Goal: Task Accomplishment & Management: Complete application form

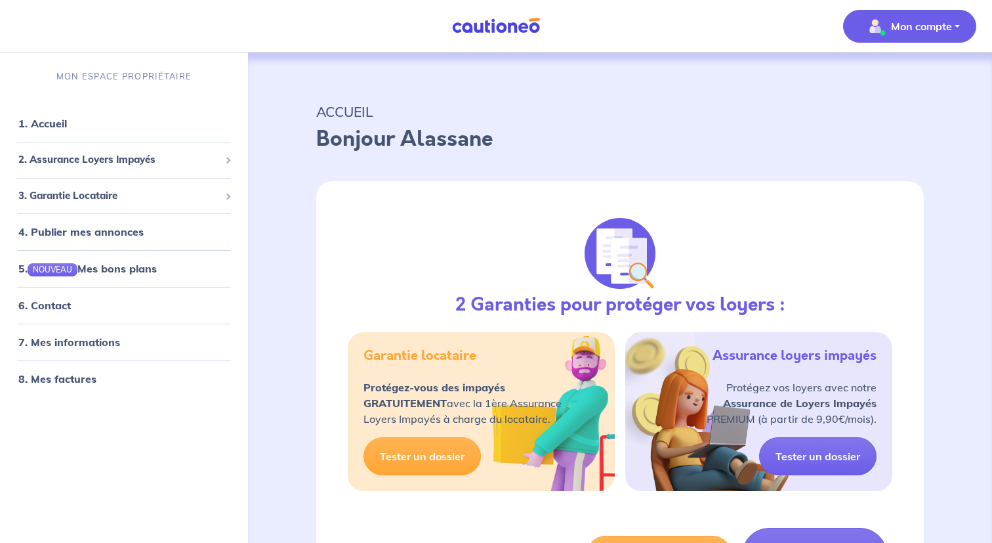
click at [930, 31] on p "Mon compte" at bounding box center [921, 26] width 61 height 16
click at [894, 76] on link "Mes informations" at bounding box center [897, 81] width 106 height 21
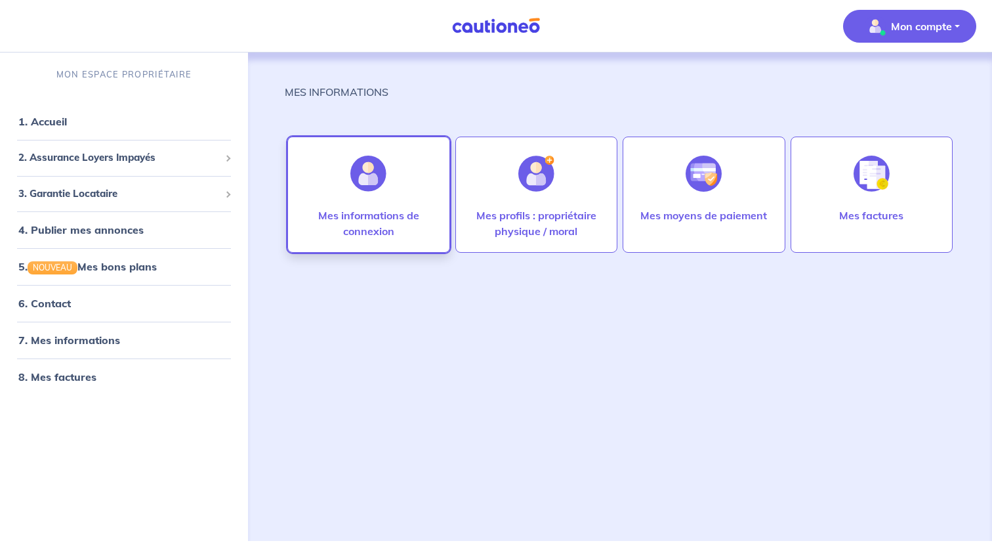
click at [396, 234] on p "Mes informations de connexion" at bounding box center [368, 222] width 135 height 31
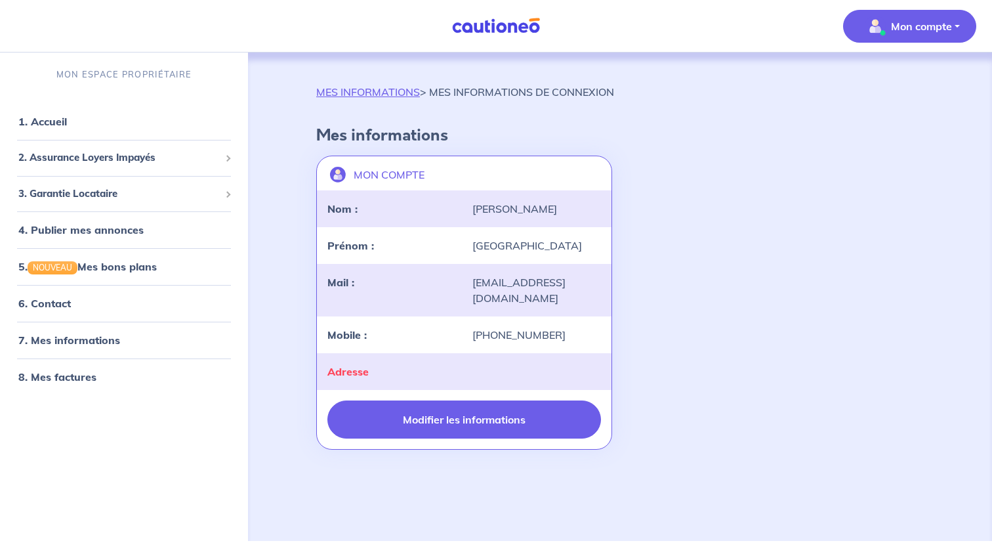
click at [469, 400] on button "Modifier les informations" at bounding box center [464, 419] width 274 height 38
select select "FR"
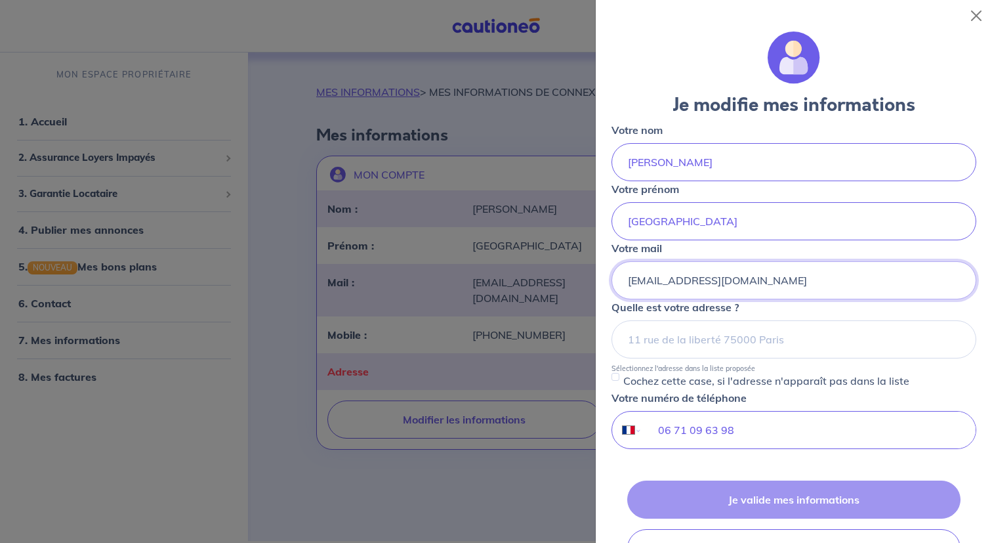
drag, startPoint x: 768, startPoint y: 277, endPoint x: 518, endPoint y: 277, distance: 249.3
click at [518, 277] on body "Mon compte MON ESPACE PROPRIÉTAIRE 1. Accueil 2. Assurance Loyers Impayés Sousc…" at bounding box center [496, 270] width 992 height 541
type input "[EMAIL_ADDRESS][DOMAIN_NAME]"
click at [860, 314] on div "Quelle est votre adresse ? Sélectionnez l'adresse dans la liste proposée" at bounding box center [794, 335] width 365 height 73
click at [773, 350] on input at bounding box center [794, 339] width 365 height 38
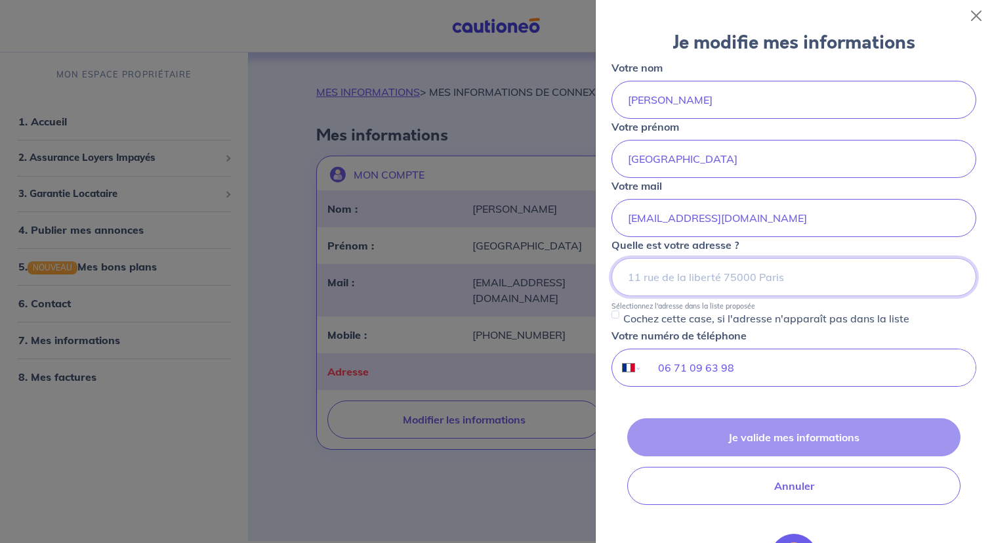
scroll to position [63, 0]
click at [745, 276] on input at bounding box center [794, 276] width 365 height 38
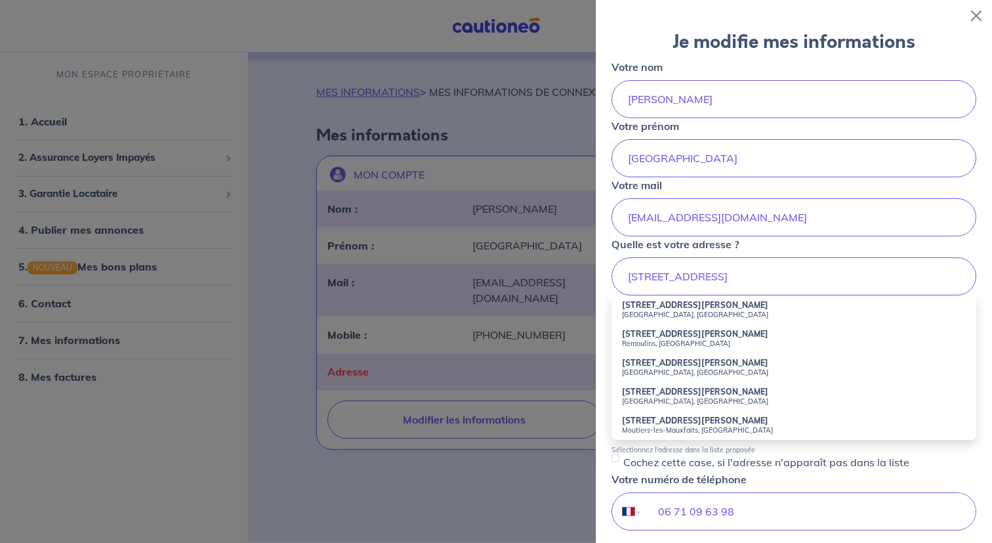
click at [731, 308] on strong "[STREET_ADDRESS][PERSON_NAME]" at bounding box center [695, 305] width 146 height 10
type input "[STREET_ADDRESS][PERSON_NAME]"
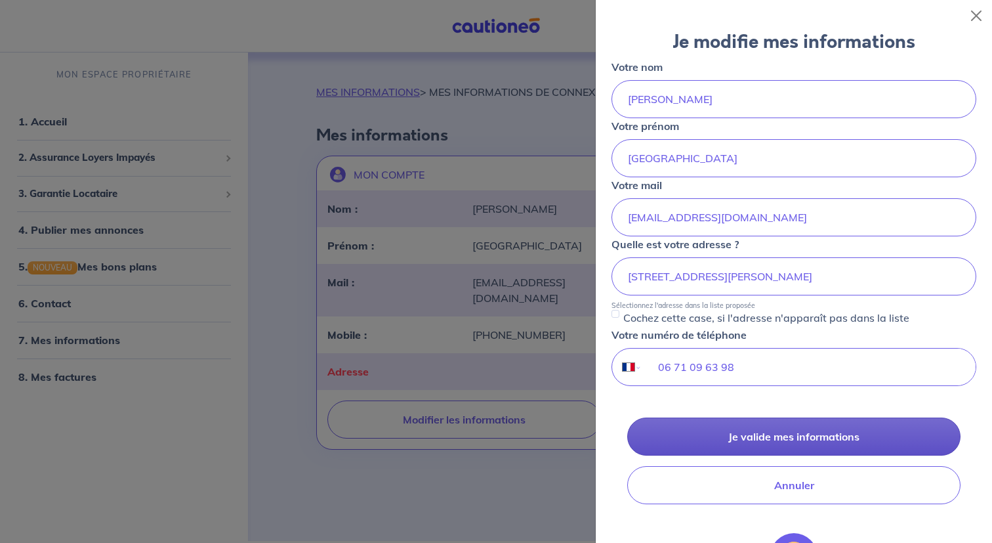
click at [743, 439] on button "Je valide mes informations" at bounding box center [793, 436] width 333 height 38
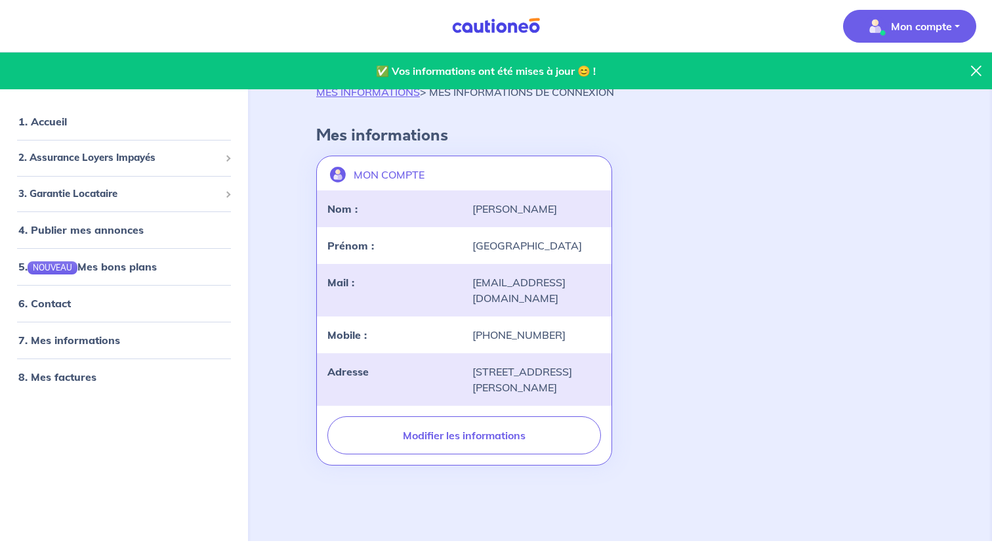
scroll to position [7, 0]
click at [376, 87] on link "MES INFORMATIONS" at bounding box center [368, 91] width 104 height 13
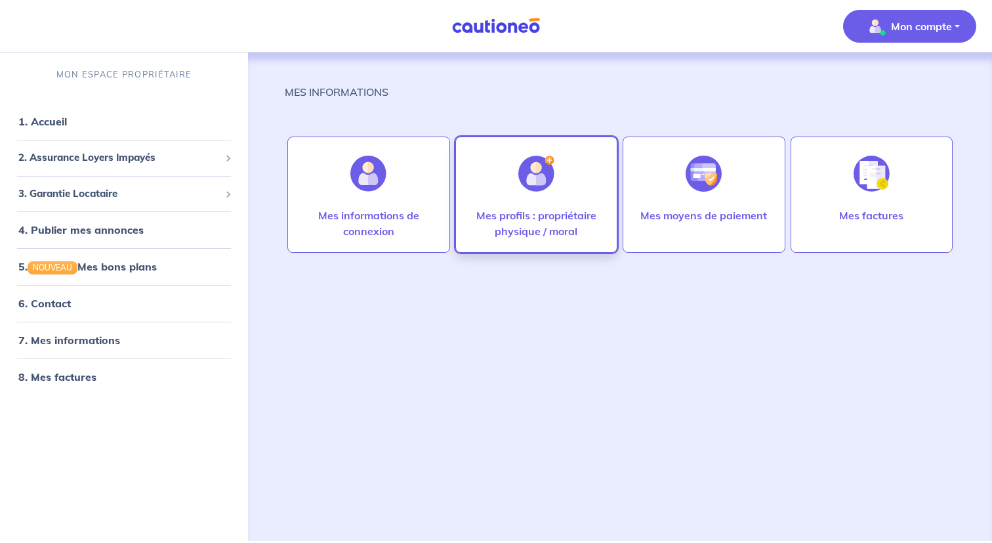
click at [560, 236] on p "Mes profils : propriétaire physique / moral" at bounding box center [536, 222] width 135 height 31
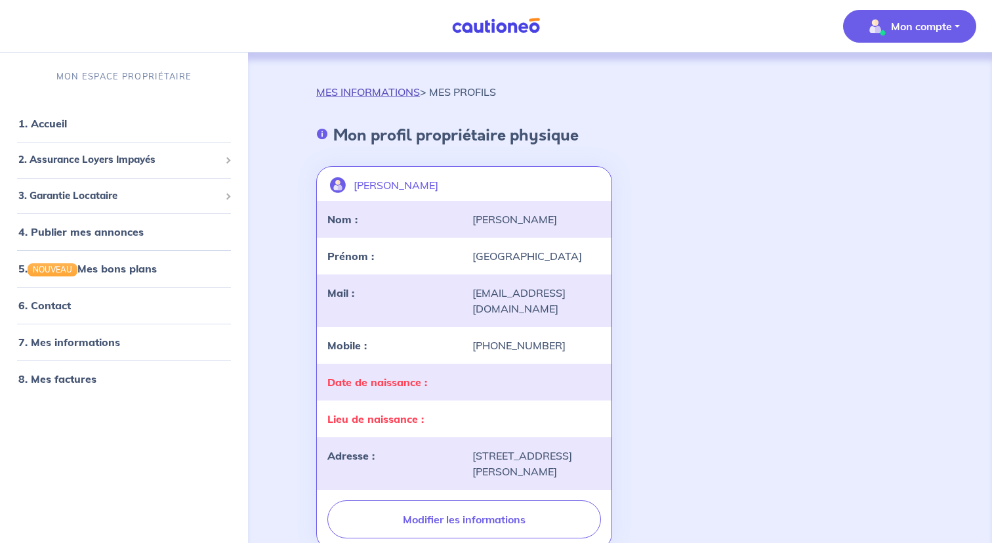
click at [382, 93] on link "MES INFORMATIONS" at bounding box center [368, 91] width 104 height 13
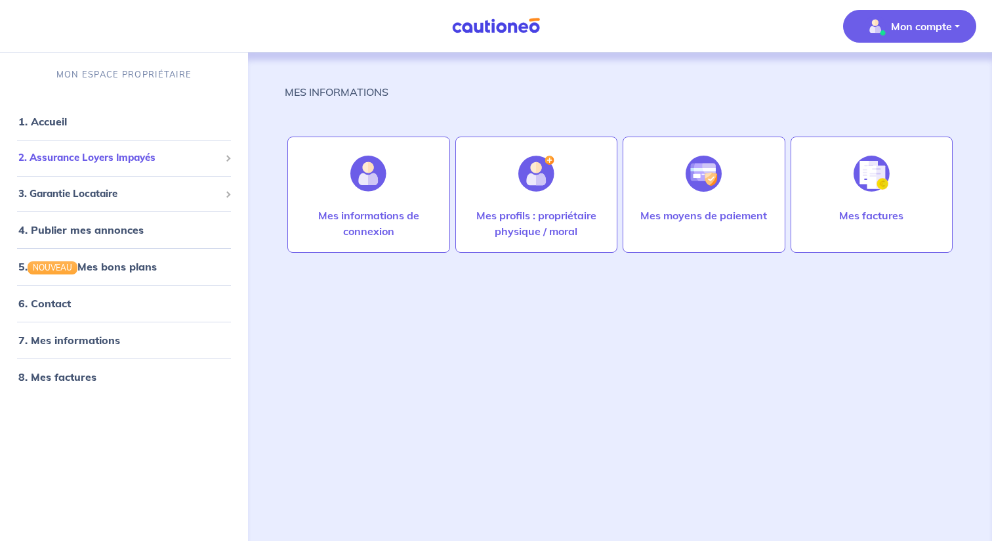
click at [117, 165] on span "2. Assurance Loyers Impayés" at bounding box center [118, 157] width 201 height 15
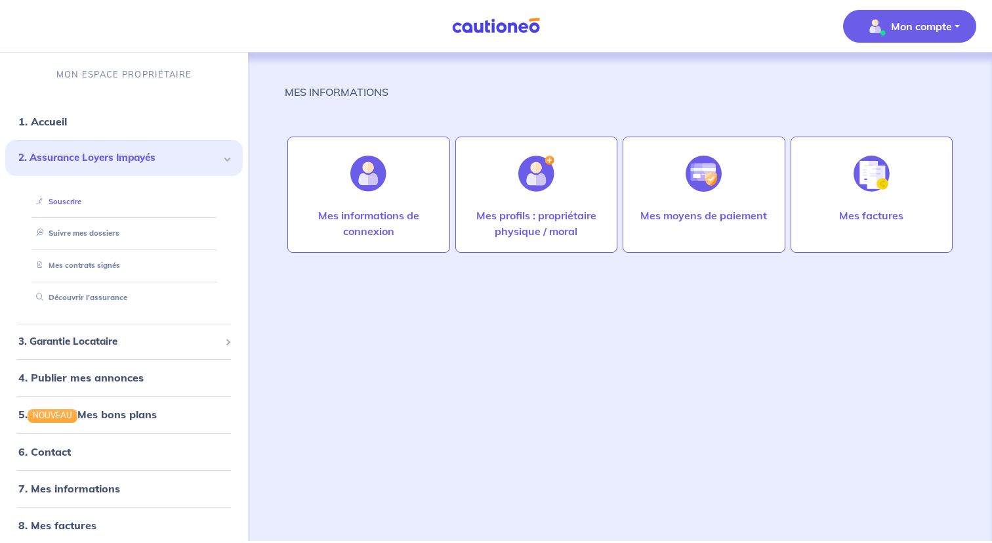
click at [81, 206] on link "Souscrire" at bounding box center [56, 201] width 51 height 9
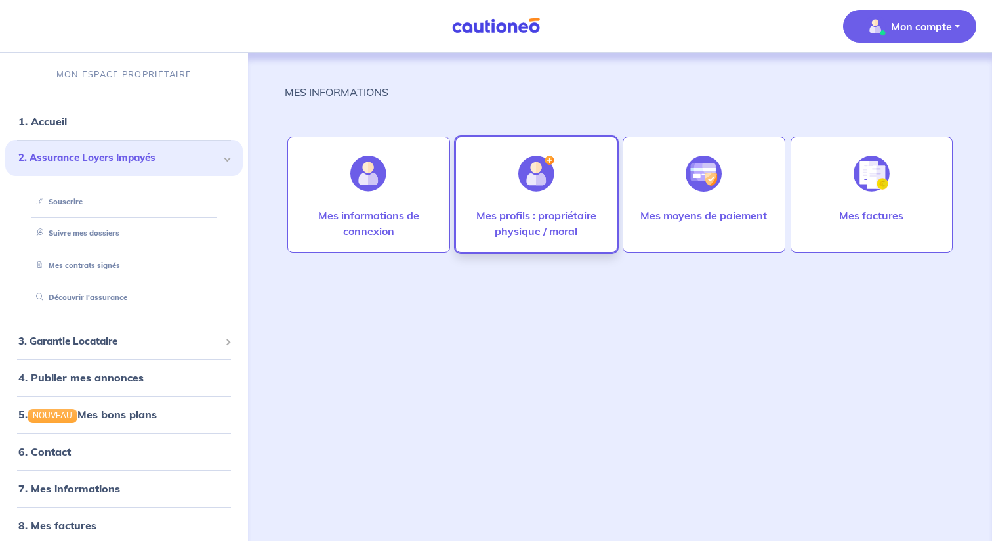
click at [558, 210] on p "Mes profils : propriétaire physique / moral" at bounding box center [536, 222] width 135 height 31
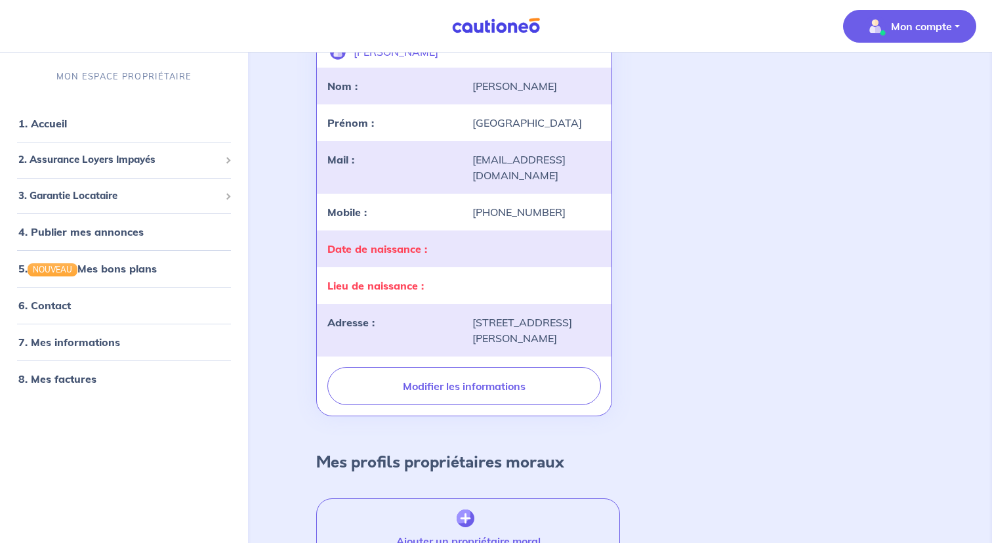
scroll to position [100, 0]
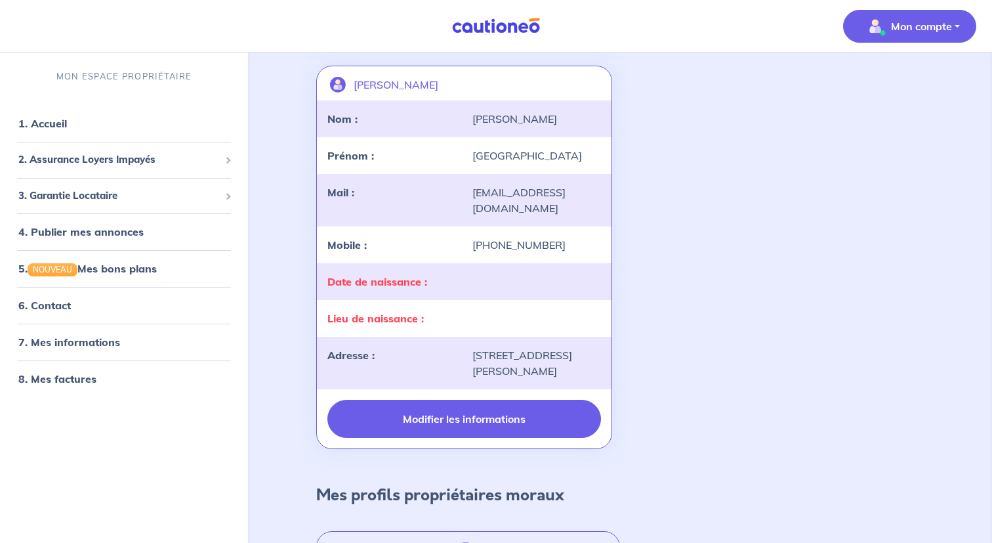
click at [488, 438] on button "Modifier les informations" at bounding box center [464, 419] width 274 height 38
select select "FR"
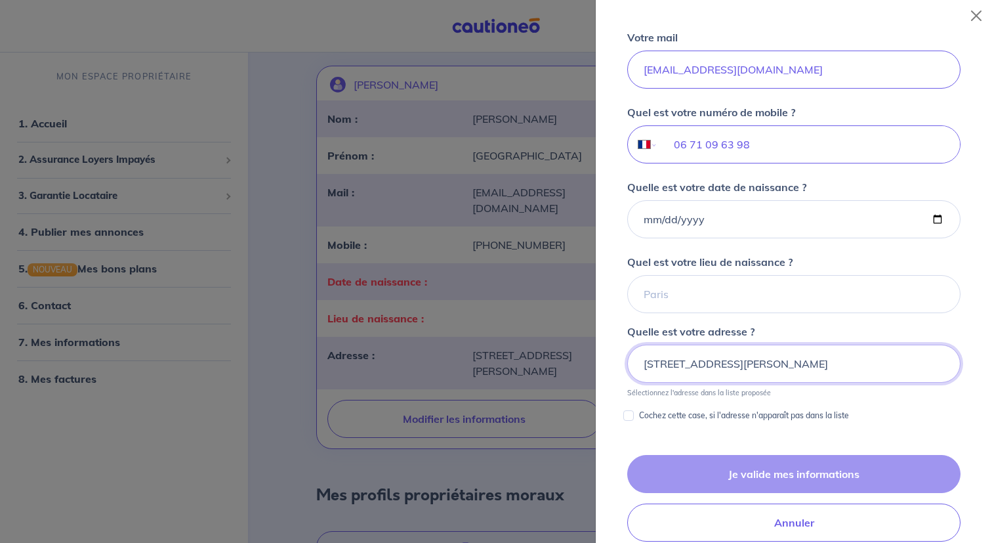
scroll to position [393, 0]
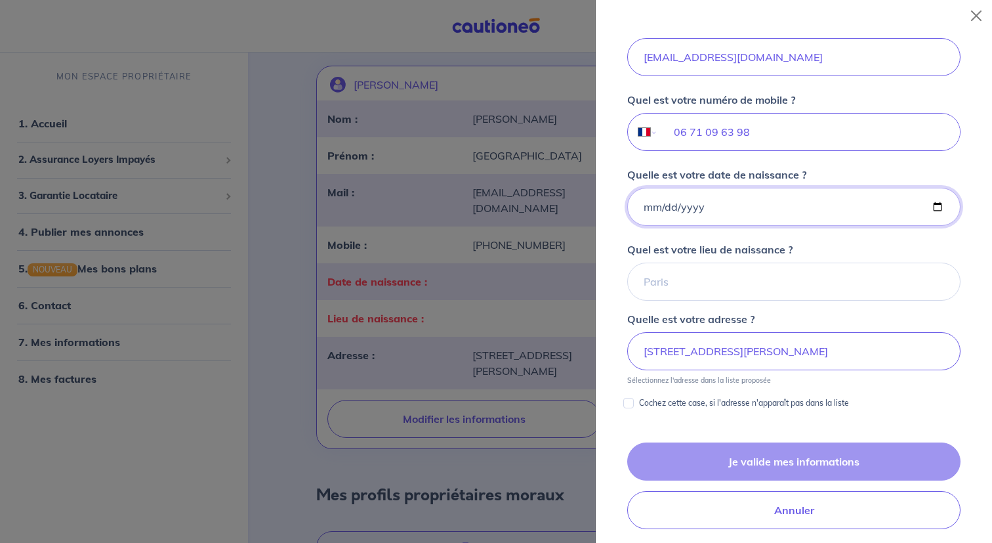
click at [714, 208] on input "Quelle est votre date de naissance ?" at bounding box center [793, 207] width 333 height 38
type input "1989-01-26"
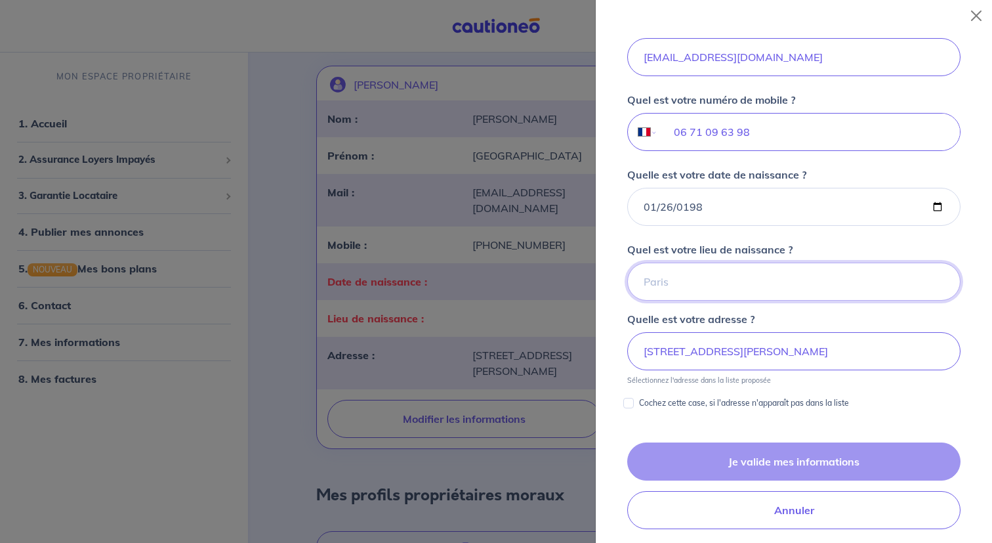
click at [722, 283] on input "Quel est votre lieu de naissance ?" at bounding box center [793, 281] width 333 height 38
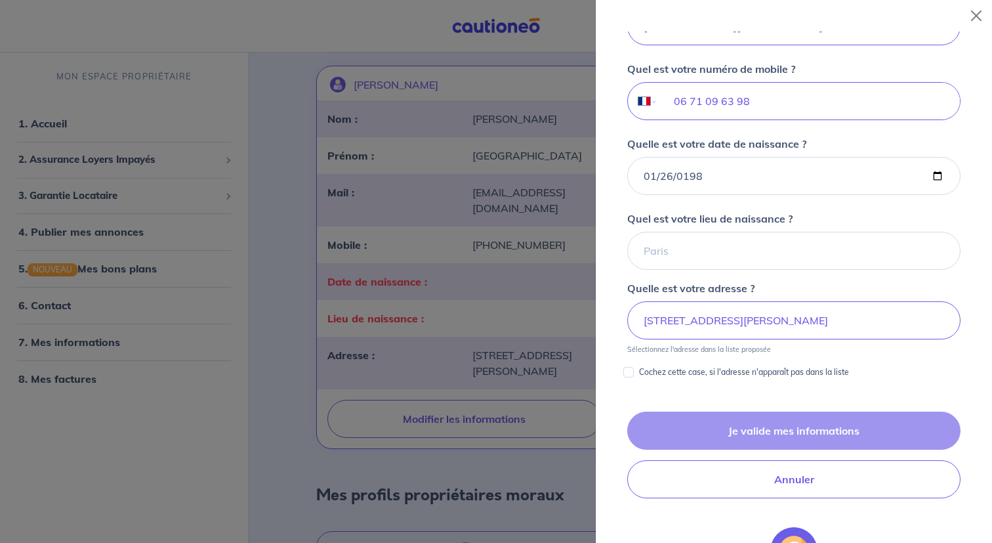
scroll to position [426, 0]
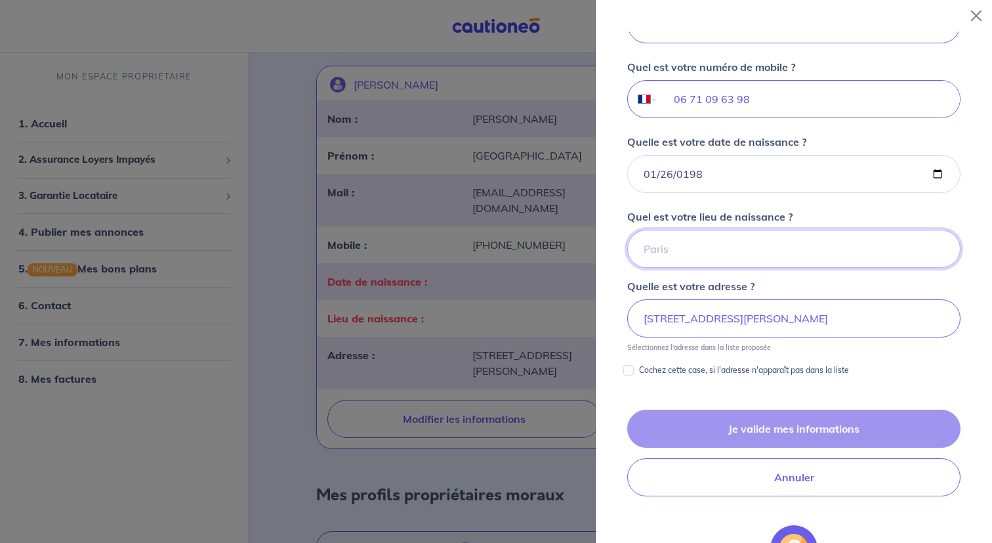
click at [756, 253] on input "Quel est votre lieu de naissance ?" at bounding box center [793, 249] width 333 height 38
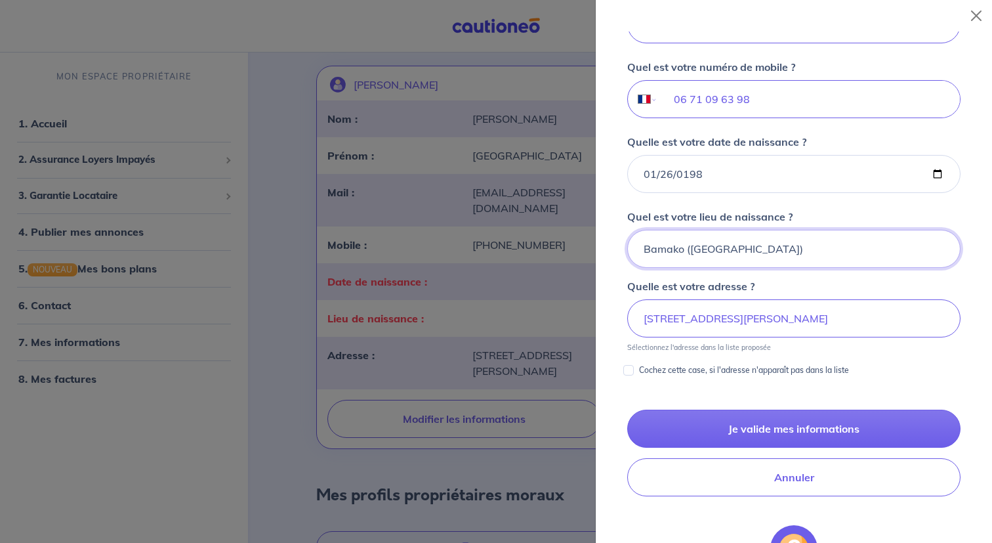
scroll to position [435, 0]
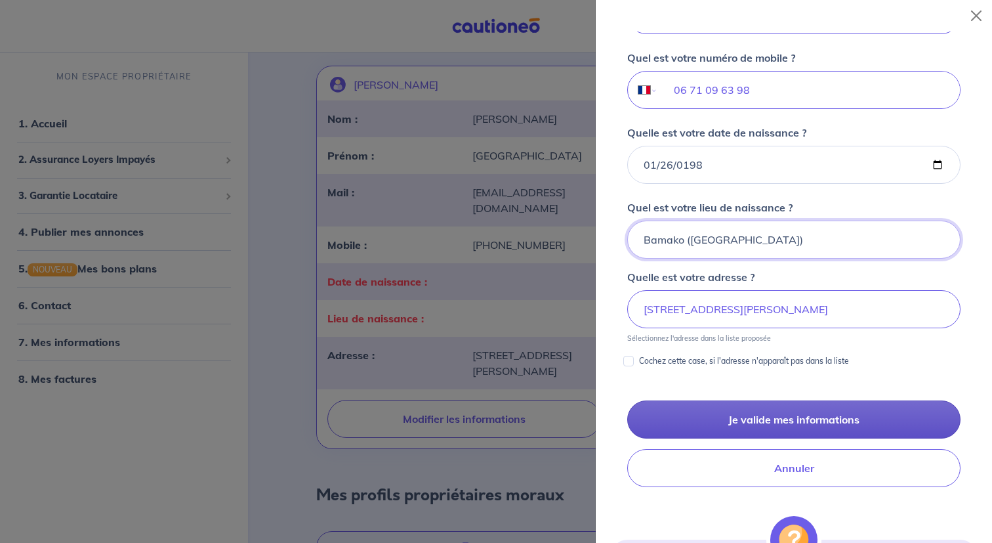
type input "Bamako (Mali)"
click at [725, 412] on button "Je valide mes informations" at bounding box center [793, 419] width 333 height 38
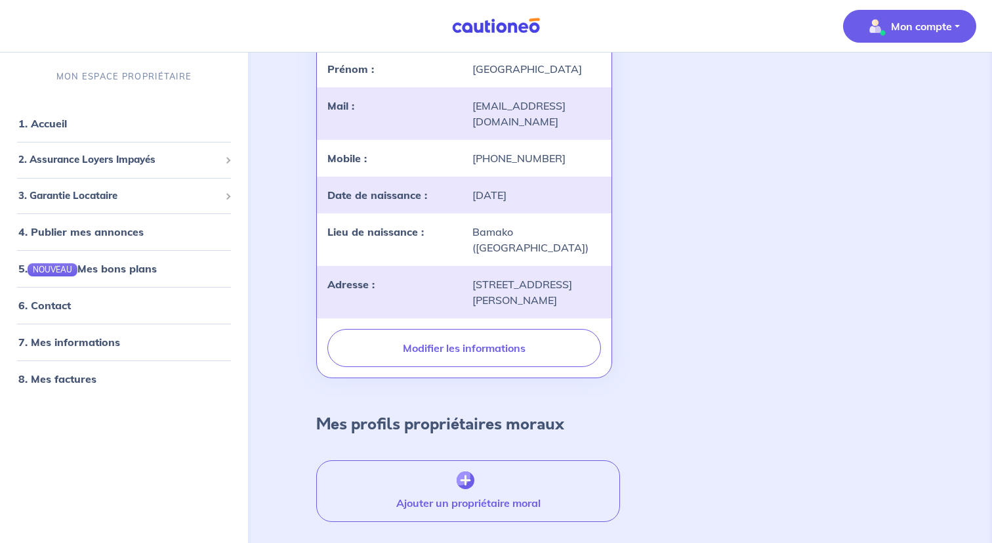
scroll to position [228, 0]
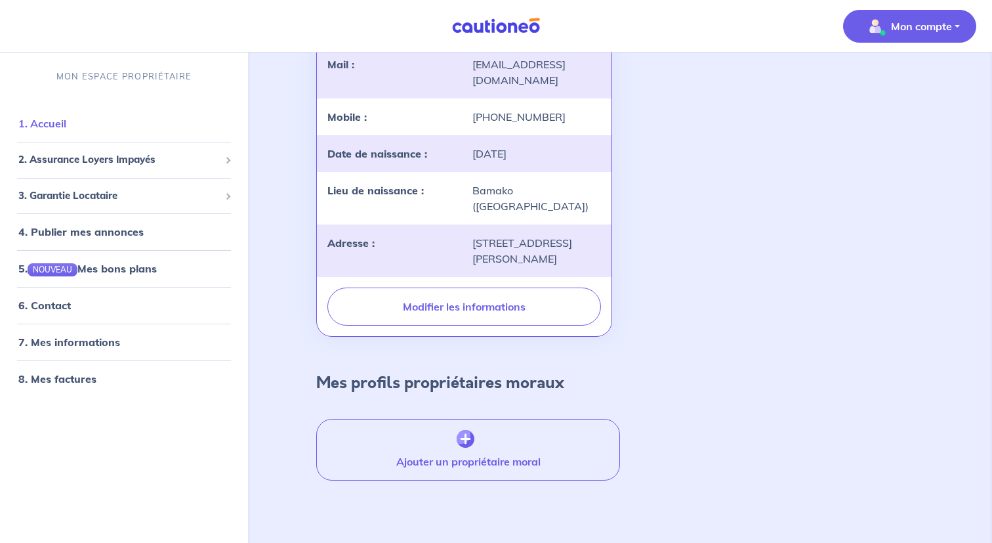
click at [66, 130] on link "1. Accueil" at bounding box center [42, 123] width 48 height 13
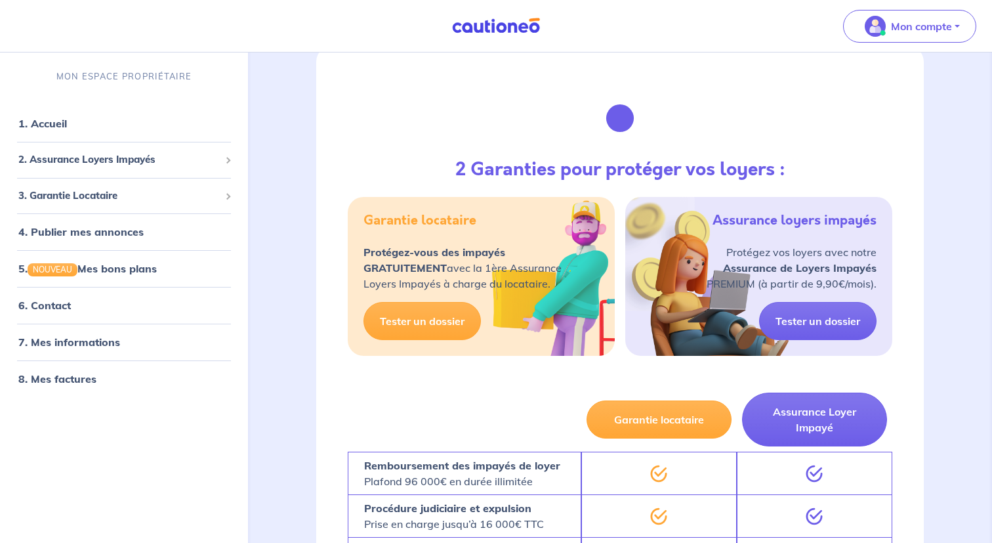
scroll to position [79, 0]
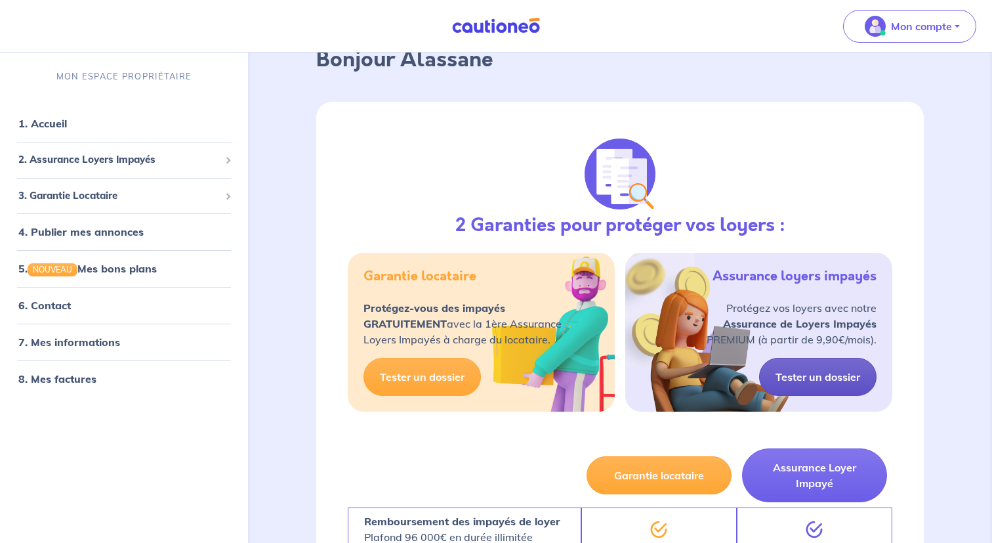
click at [818, 381] on link "Tester un dossier" at bounding box center [817, 377] width 117 height 38
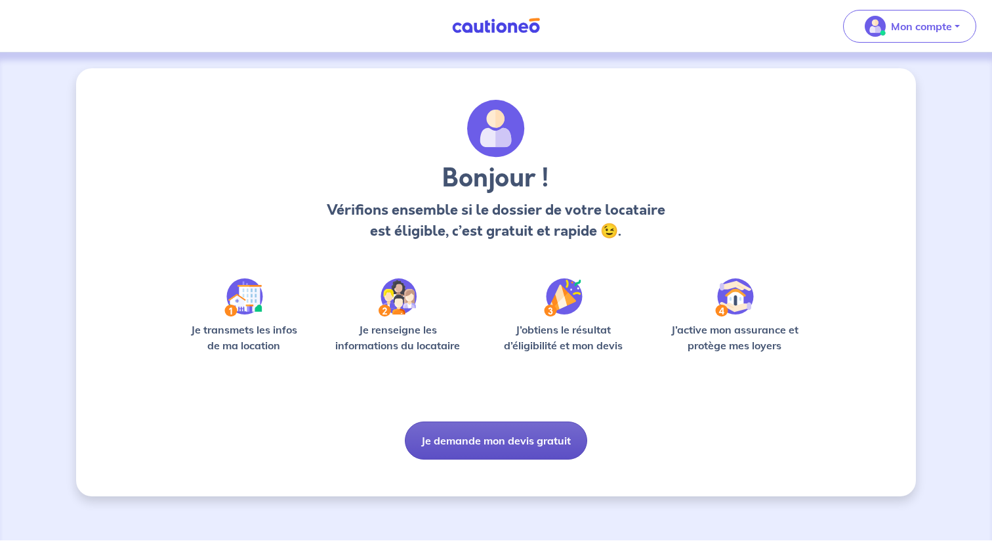
click at [491, 452] on button "Je demande mon devis gratuit" at bounding box center [496, 440] width 182 height 38
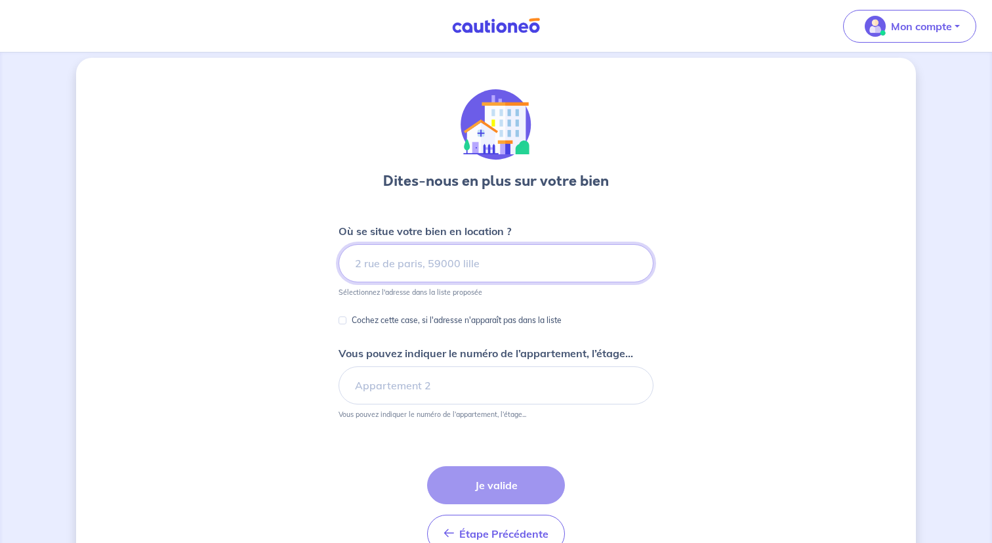
scroll to position [12, 0]
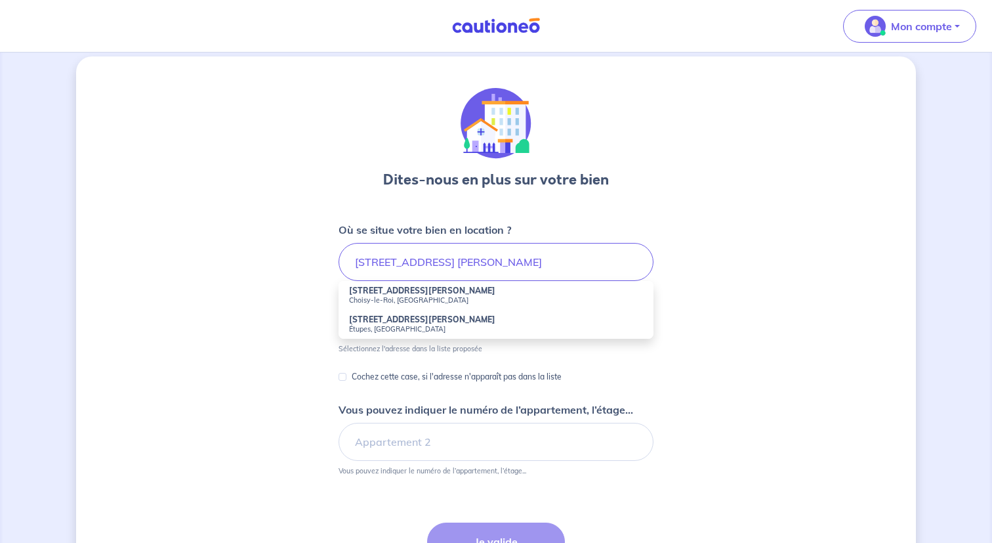
click at [442, 299] on small "Choisy-le-Roi, France" at bounding box center [496, 299] width 294 height 9
type input "1 Rue du Lieutenant Colonel Curie, Choisy-le-Roi, France"
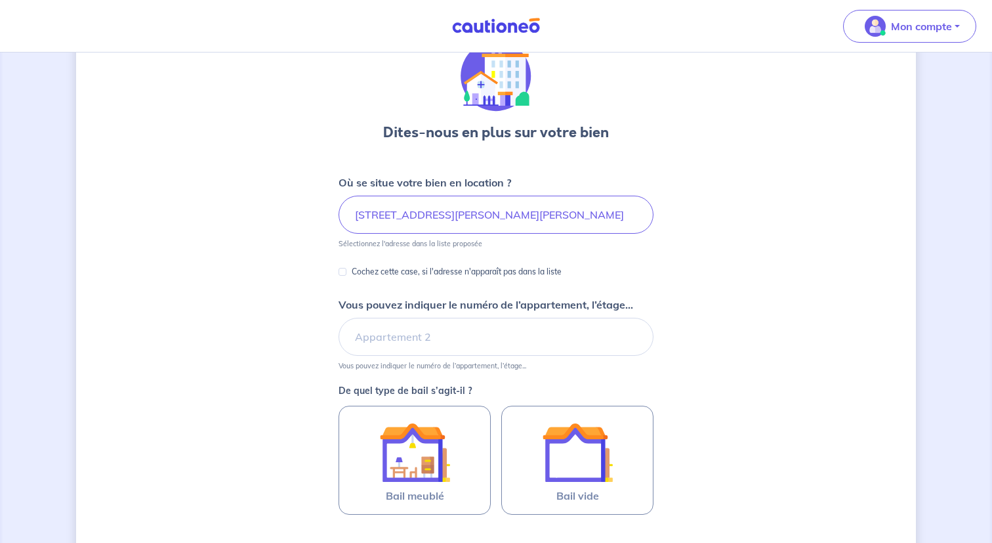
scroll to position [62, 0]
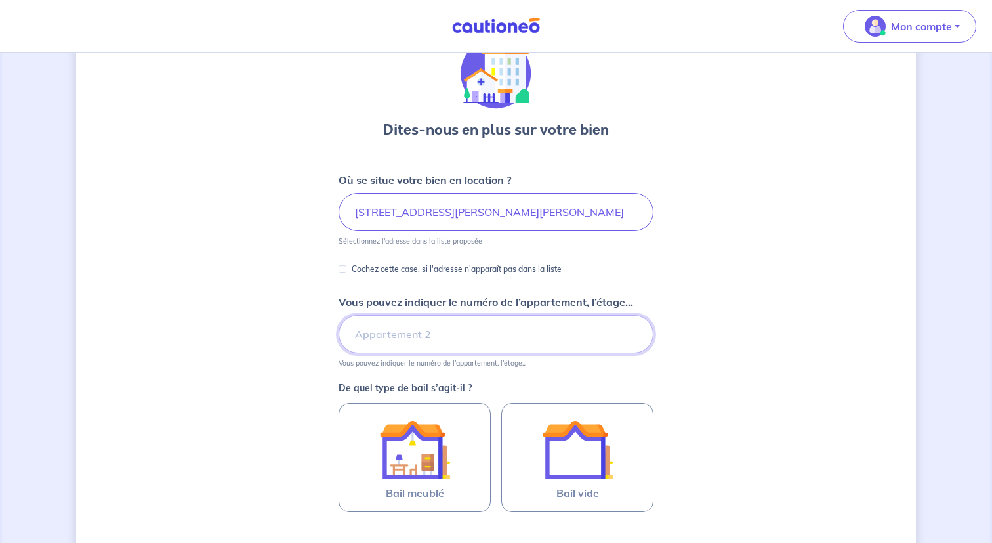
click at [438, 329] on input "Vous pouvez indiquer le numéro de l’appartement, l’étage..." at bounding box center [496, 334] width 315 height 38
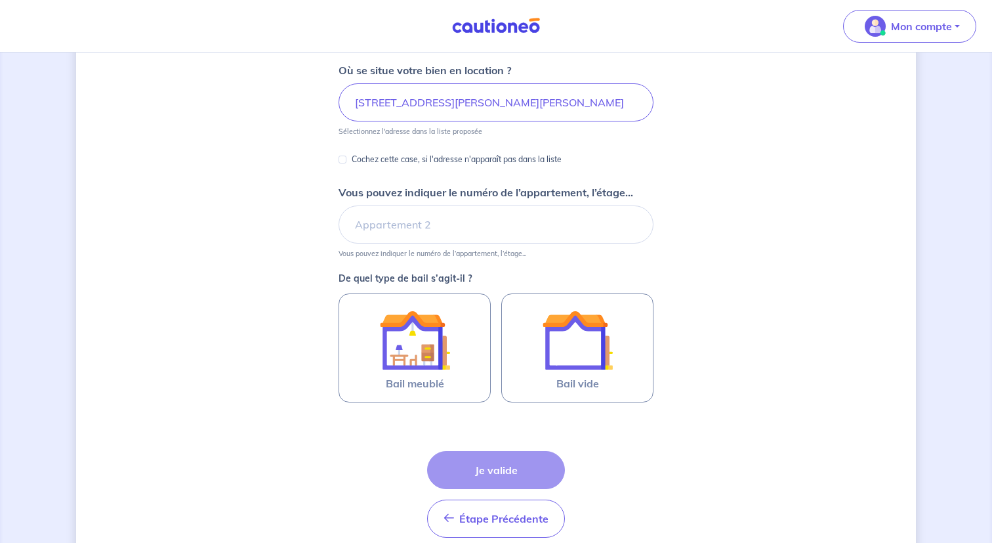
scroll to position [173, 0]
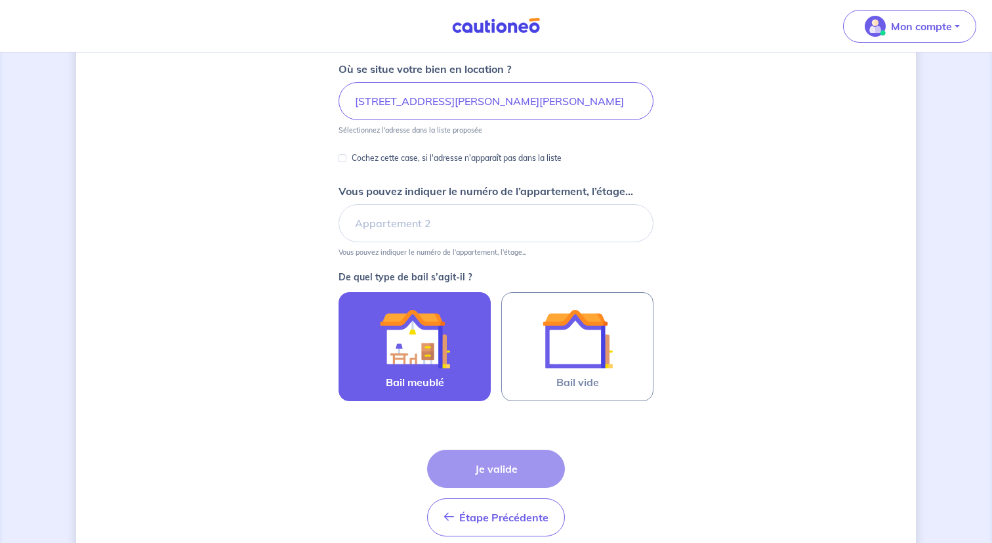
click at [447, 369] on img at bounding box center [414, 338] width 71 height 71
click at [0, 0] on input "Bail meublé" at bounding box center [0, 0] width 0 height 0
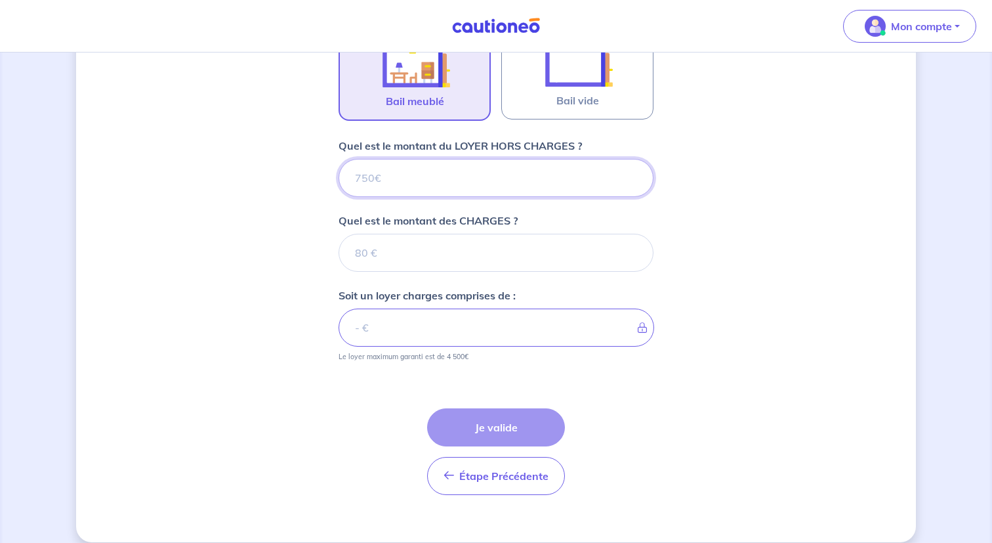
scroll to position [469, 0]
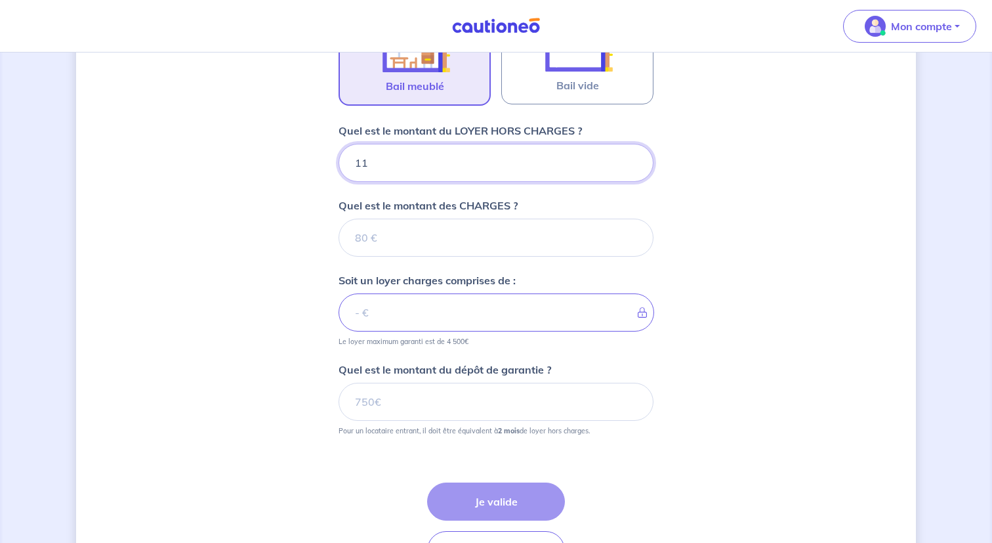
type input "111"
type input "1110"
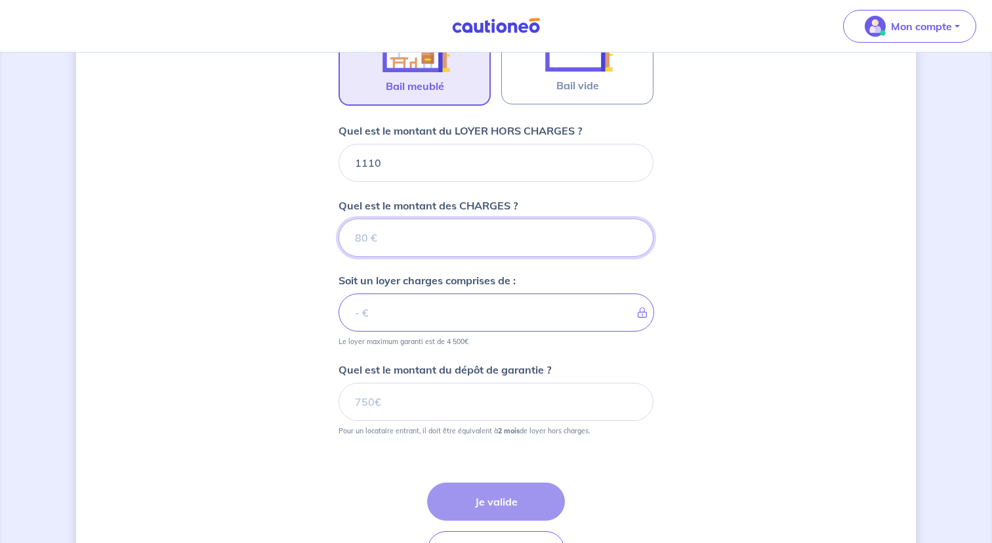
click at [503, 244] on input "Quel est le montant des CHARGES ?" at bounding box center [496, 237] width 315 height 38
type input "130"
type input "1240"
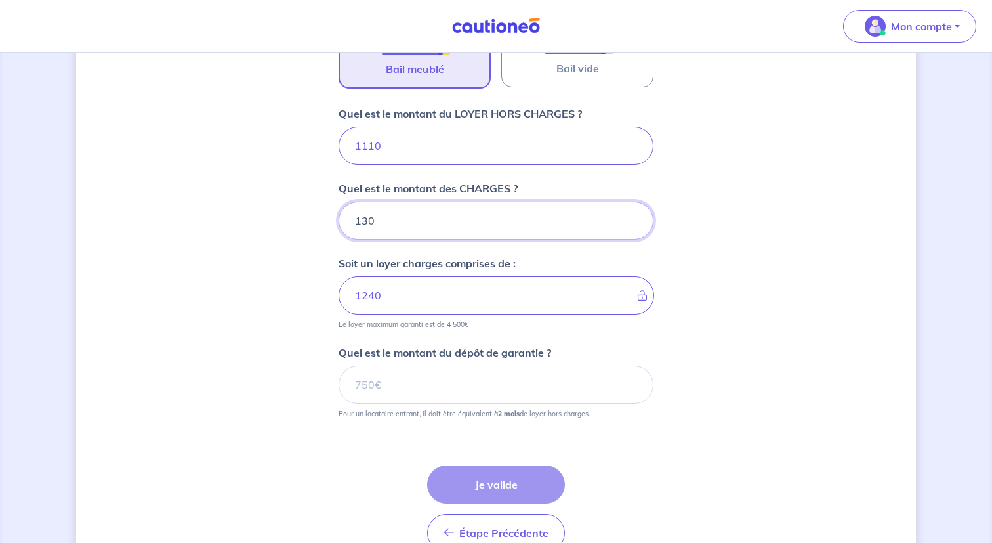
scroll to position [493, 0]
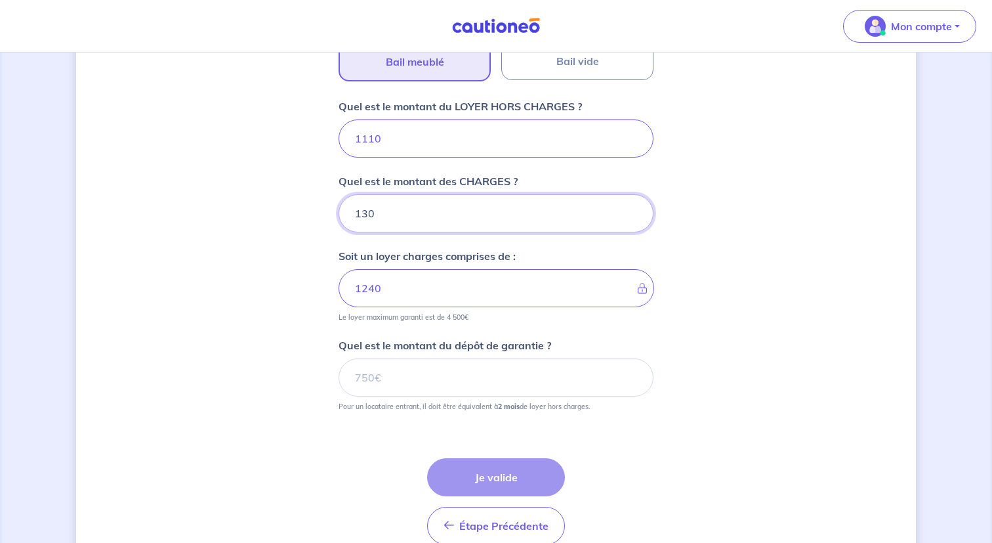
type input "130"
click at [421, 142] on input "1110" at bounding box center [496, 138] width 315 height 38
type input "110"
type input "240"
type input "110"
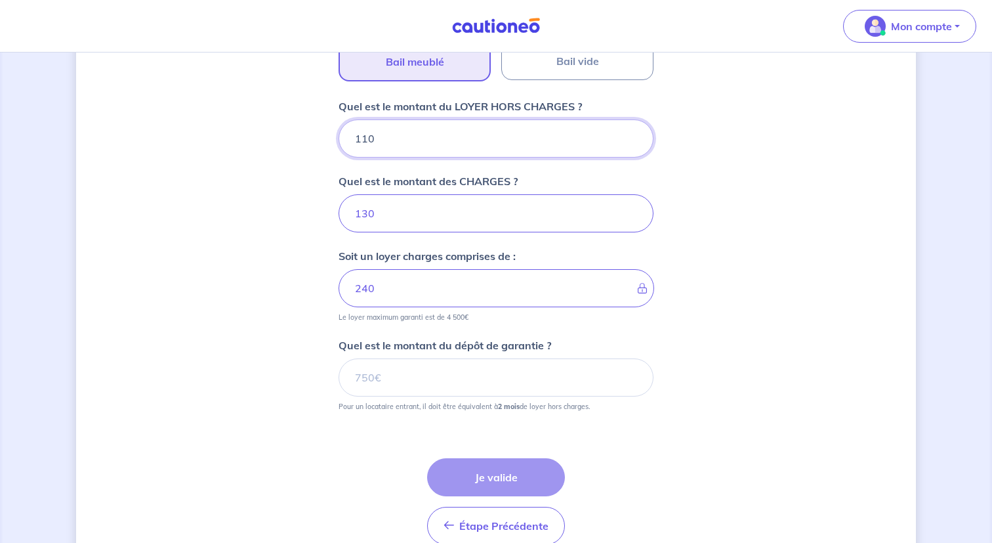
type input "141"
type input "1100"
type input "1230"
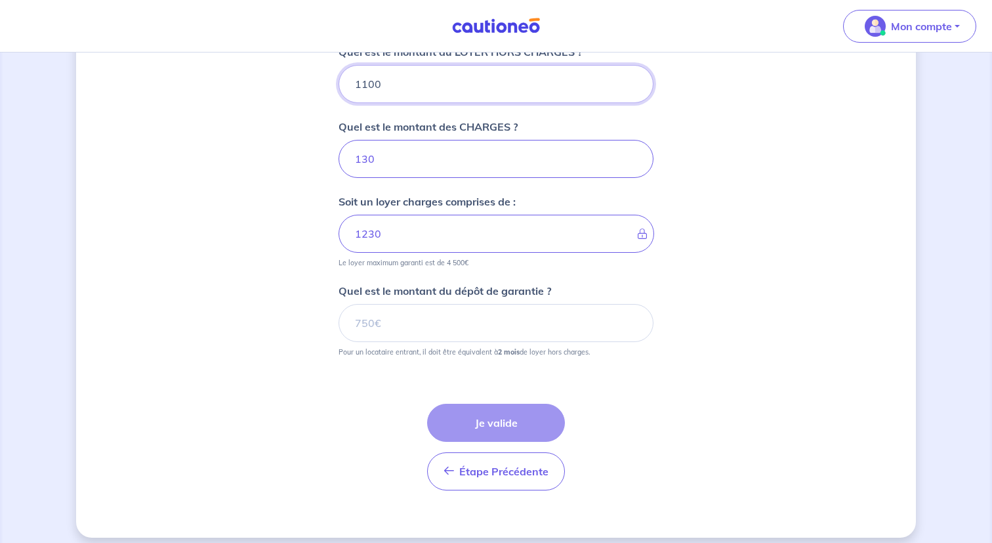
scroll to position [549, 0]
type input "1100"
click at [424, 320] on input "Quel est le montant du dépôt de garantie ?" at bounding box center [496, 322] width 315 height 38
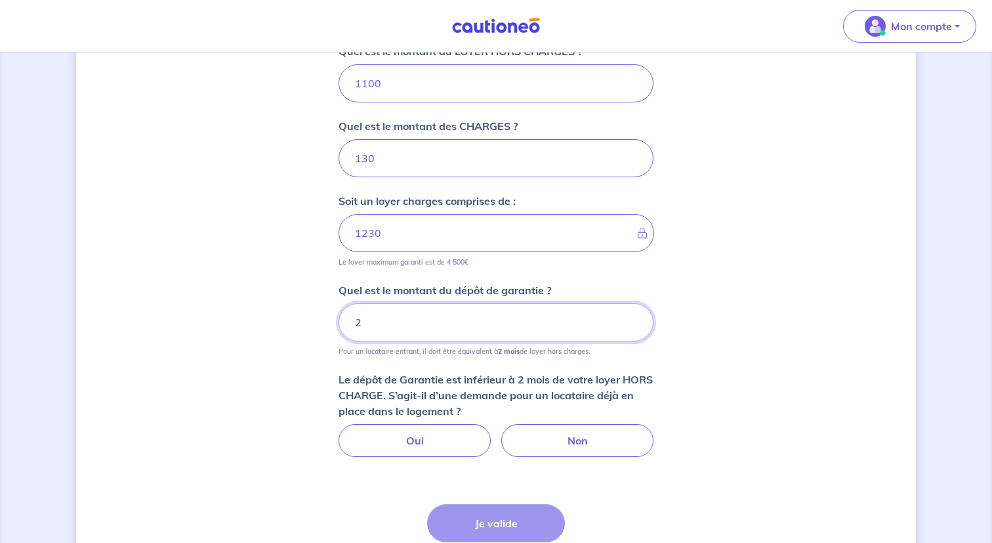
type input "2200"
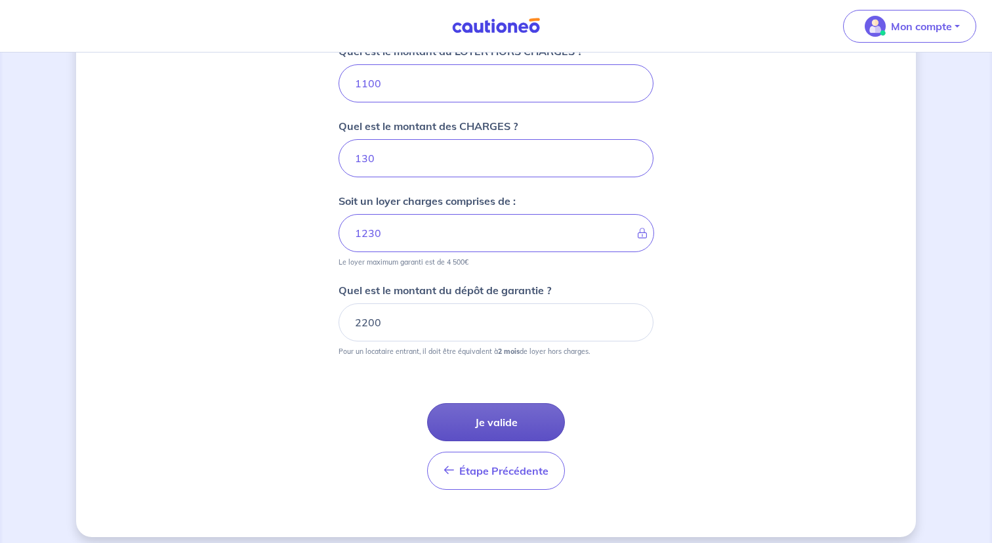
click at [512, 426] on button "Je valide" at bounding box center [496, 422] width 138 height 38
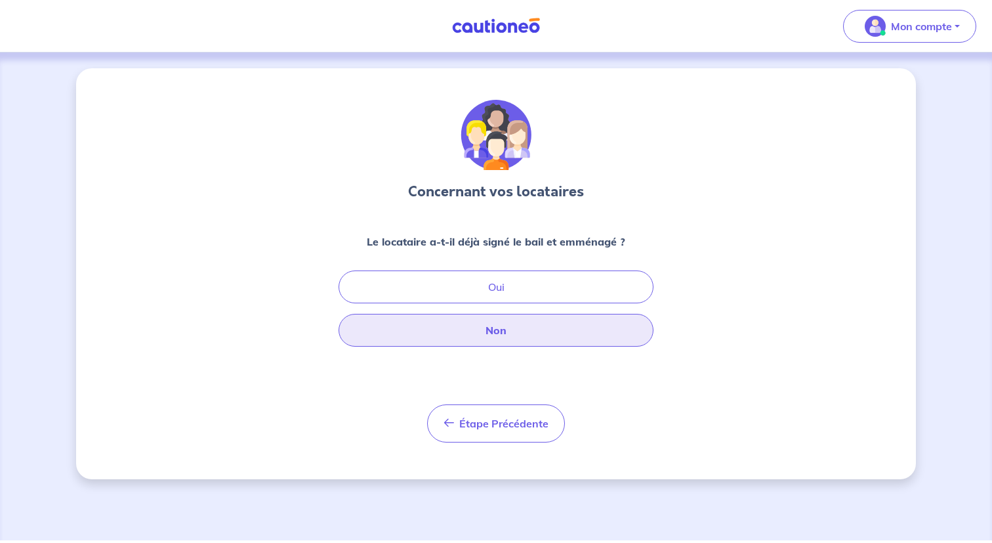
click at [518, 329] on button "Non" at bounding box center [496, 330] width 315 height 33
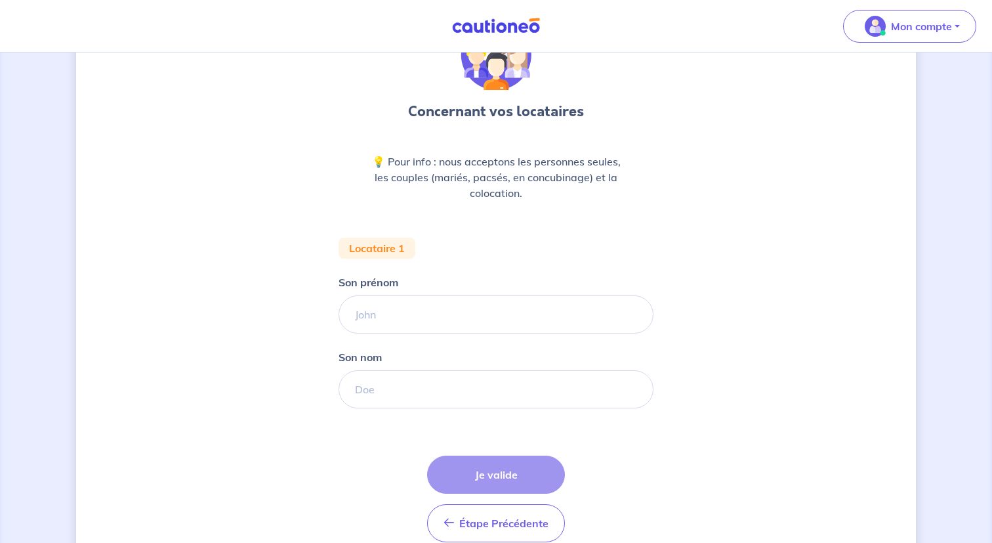
scroll to position [96, 0]
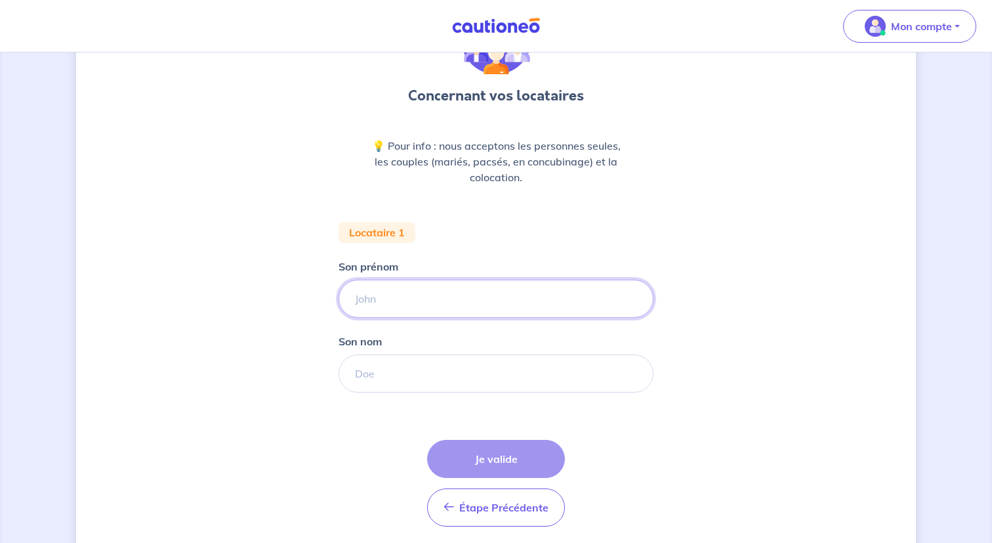
click at [489, 297] on input "Son prénom" at bounding box center [496, 299] width 315 height 38
